Goal: Register for event/course

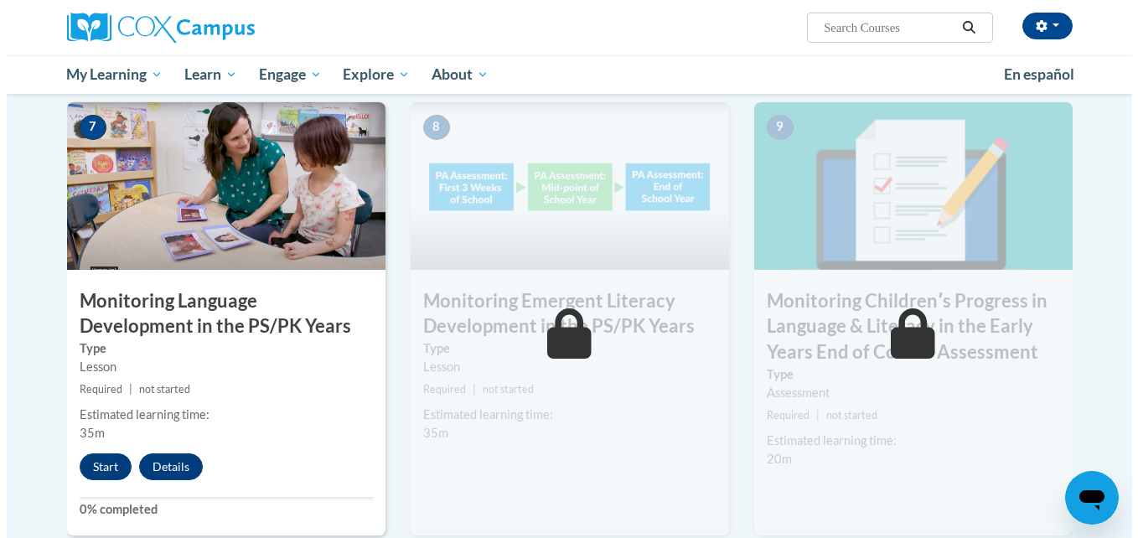
scroll to position [1418, 0]
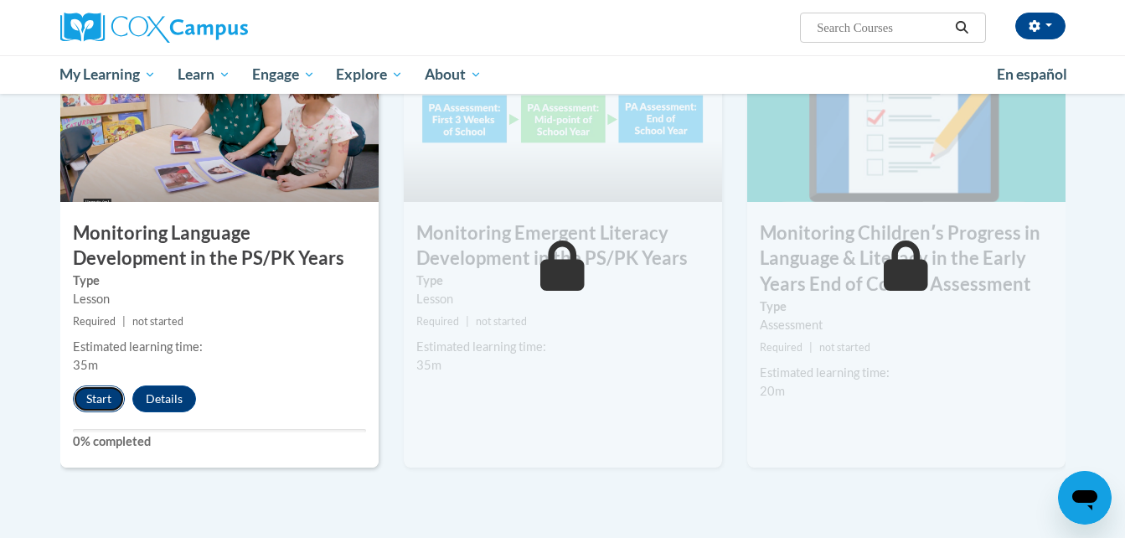
click at [85, 393] on button "Start" at bounding box center [99, 398] width 52 height 27
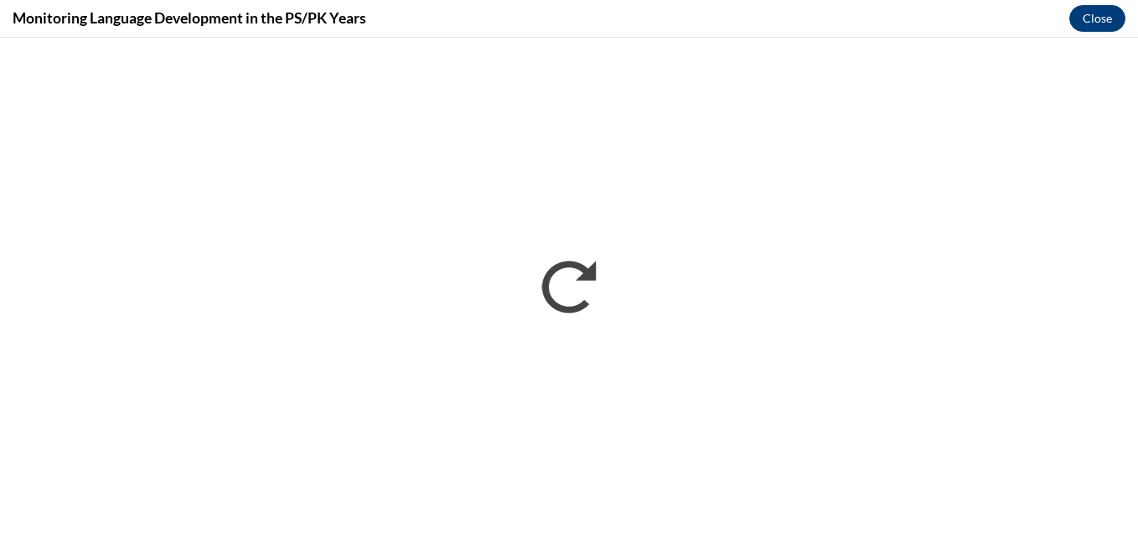
scroll to position [0, 0]
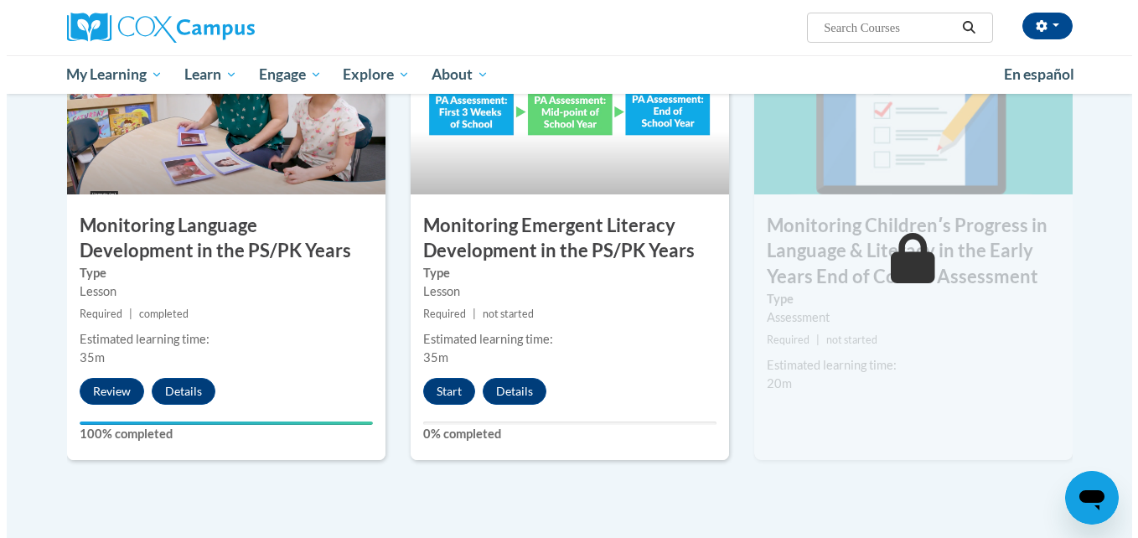
scroll to position [1427, 0]
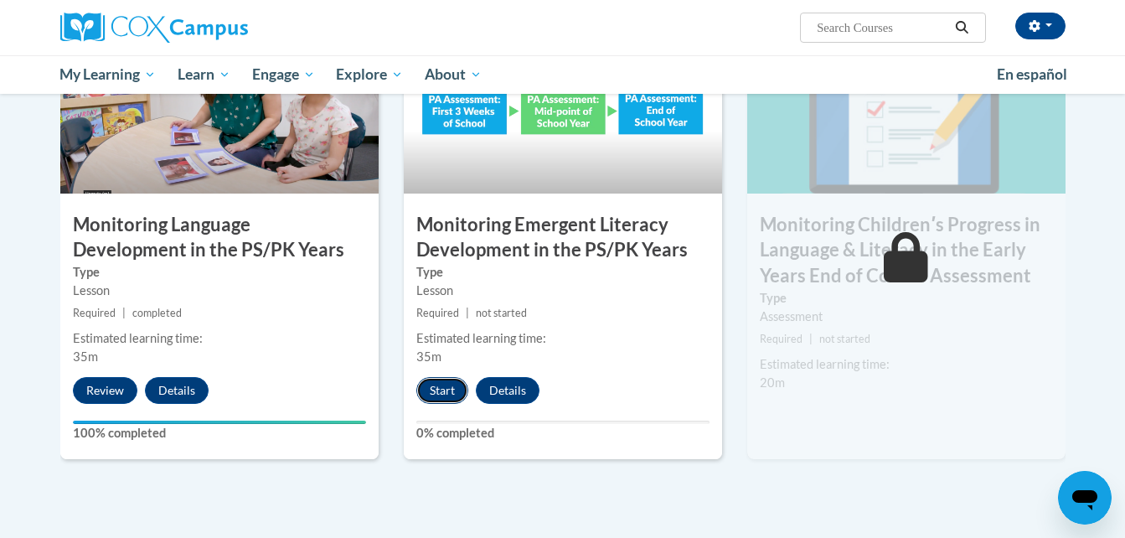
click at [436, 399] on button "Start" at bounding box center [442, 390] width 52 height 27
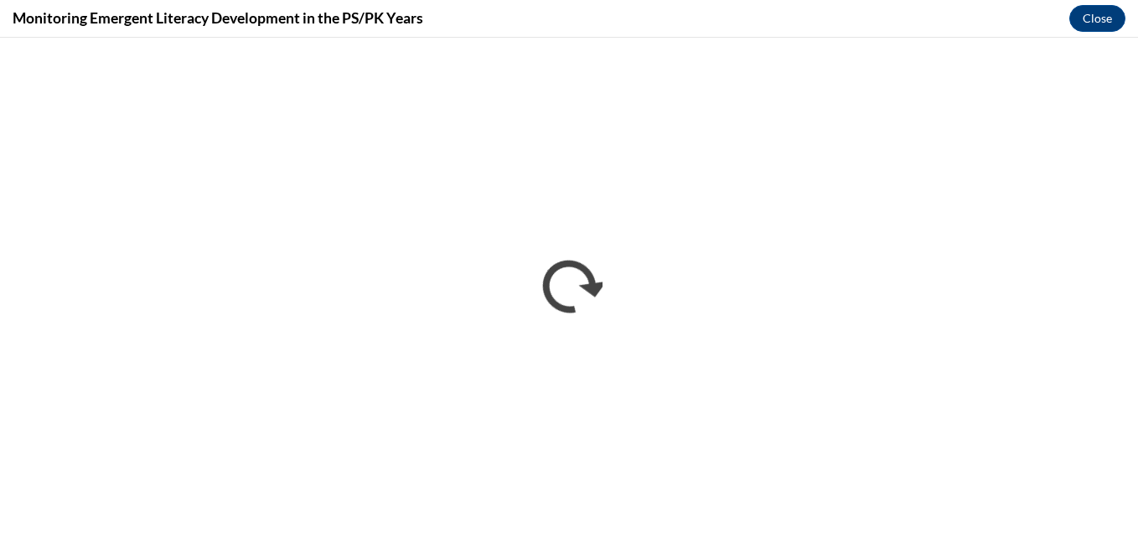
scroll to position [0, 0]
